Goal: Task Accomplishment & Management: Manage account settings

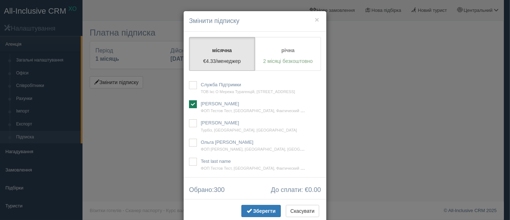
click at [361, 160] on div "× Змінити підписку місячна €4.33/менеджер річна 2 місяці безкоштовно Будь ласка…" at bounding box center [255, 110] width 510 height 220
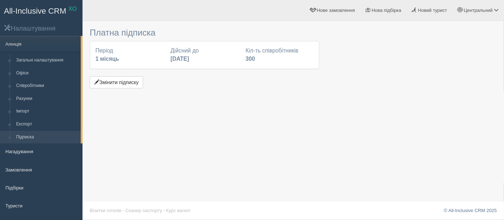
click at [400, 127] on div "Платна підписка Період 1 місяць Дійсний до [DATE] Кіл-ть співробітників 300 Змі…" at bounding box center [294, 110] width 422 height 220
click at [123, 82] on button "Змінити підписку" at bounding box center [116, 82] width 53 height 12
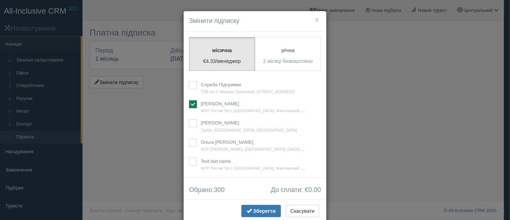
click at [369, 155] on div "× Змінити підписку місячна €4.33/менеджер річна 2 місяці безкоштовно Будь ласка…" at bounding box center [255, 110] width 510 height 220
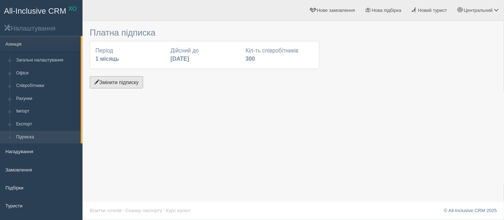
click at [128, 87] on button "Змінити підписку" at bounding box center [116, 82] width 53 height 12
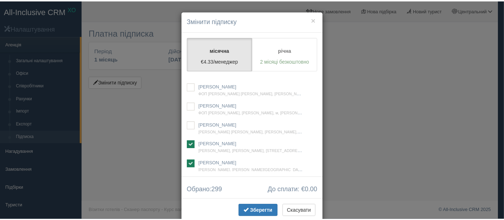
scroll to position [4842, 0]
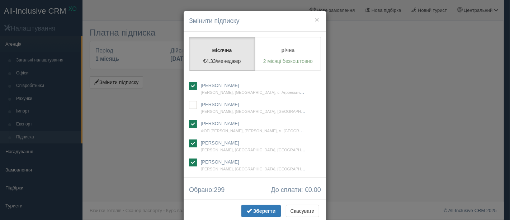
click at [190, 71] on ins at bounding box center [193, 67] width 8 height 8
checkbox input "true"
drag, startPoint x: 247, startPoint y: 209, endPoint x: 279, endPoint y: 219, distance: 33.7
click at [247, 209] on span "button" at bounding box center [249, 210] width 5 height 5
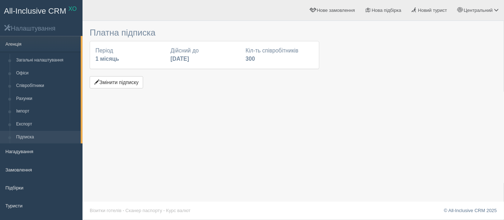
click at [385, 90] on div "Платна підписка Період 1 місяць Дійсний до [DATE] Кіл-ть співробітників 300 Змі…" at bounding box center [294, 110] width 422 height 220
